Goal: Task Accomplishment & Management: Complete application form

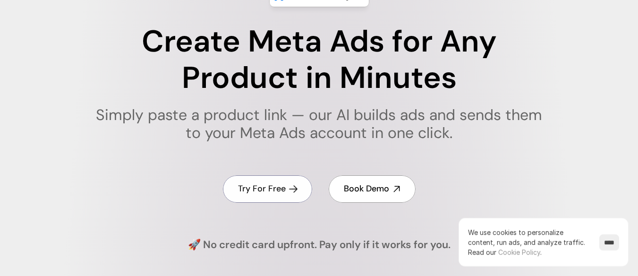
scroll to position [125, 0]
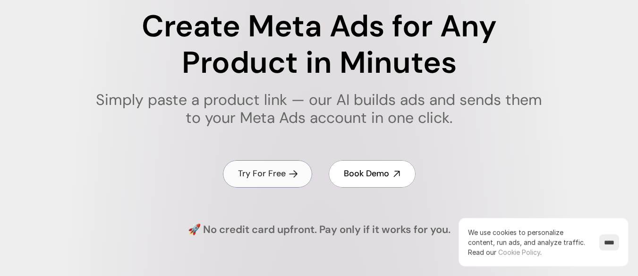
click at [291, 184] on link "Try For Free" at bounding box center [267, 173] width 89 height 27
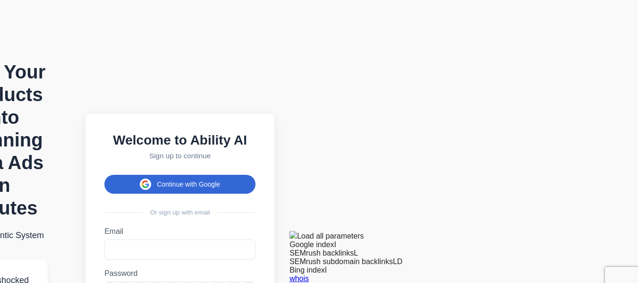
click at [256, 175] on button "Continue with Google" at bounding box center [179, 184] width 151 height 19
